Goal: Find specific page/section: Find specific page/section

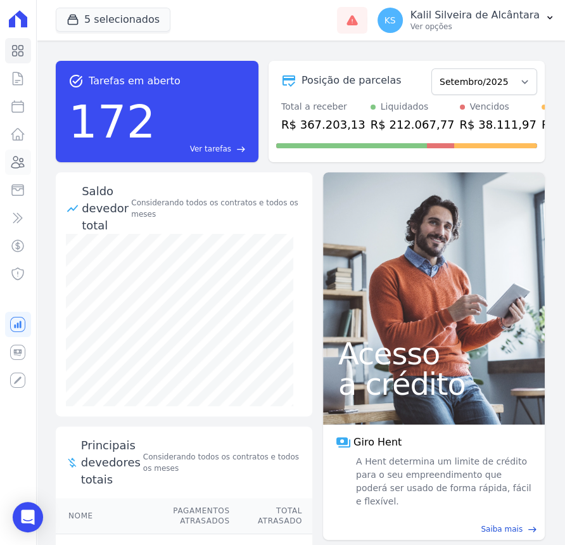
click at [21, 167] on icon at bounding box center [17, 162] width 15 height 15
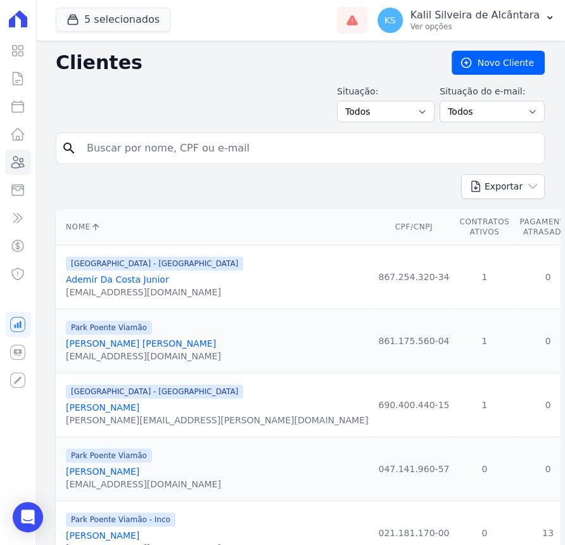
click at [176, 151] on input "search" at bounding box center [309, 148] width 460 height 25
type input "[PERSON_NAME]"
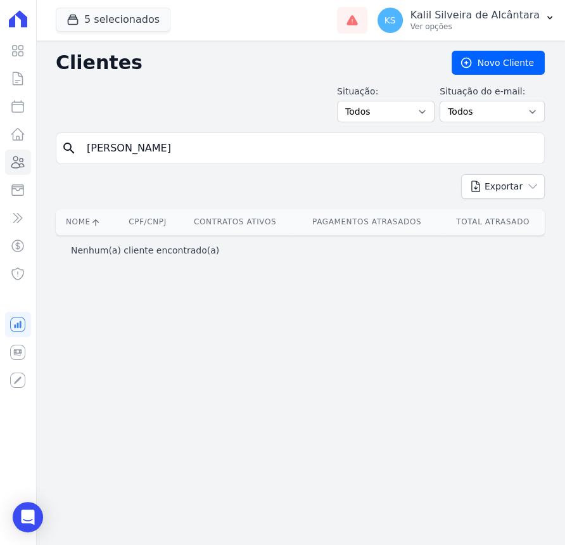
drag, startPoint x: 174, startPoint y: 153, endPoint x: 43, endPoint y: 159, distance: 131.3
click at [48, 159] on div "Clientes [GEOGRAPHIC_DATA] Situação: Todos Adimplentes Inadimplentes Situação d…" at bounding box center [300, 293] width 530 height 504
type input "nathiele"
drag, startPoint x: 141, startPoint y: 150, endPoint x: 21, endPoint y: 157, distance: 120.6
click at [21, 157] on div "Visão Geral Contratos [GEOGRAPHIC_DATA] Lotes Clientes Minha Carteira Transferê…" at bounding box center [282, 272] width 565 height 545
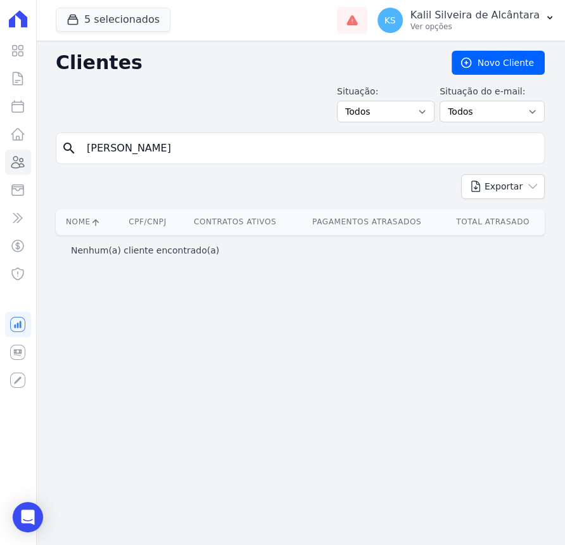
type input "[PERSON_NAME]"
